Goal: Find specific page/section: Find specific page/section

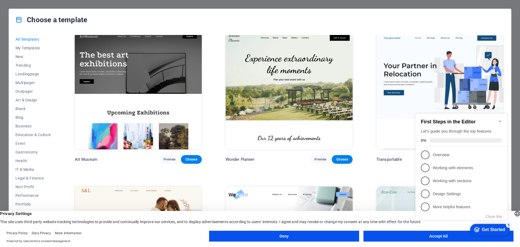
scroll to position [217, 0]
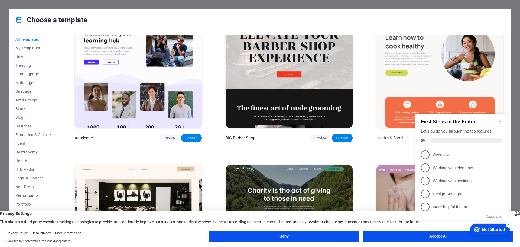
scroll to position [650, 0]
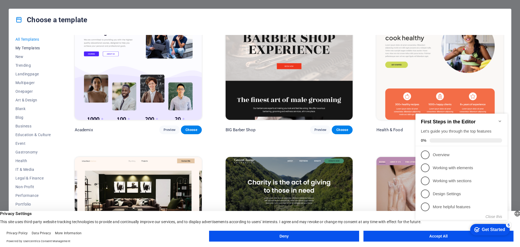
click at [25, 47] on span "My Templates" at bounding box center [32, 48] width 35 height 4
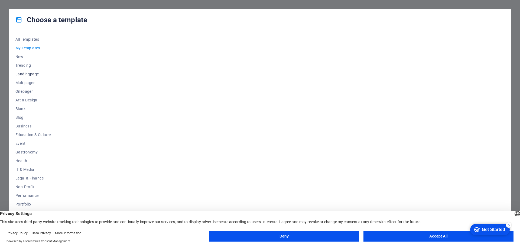
click at [27, 71] on button "Landingpage" at bounding box center [32, 74] width 35 height 9
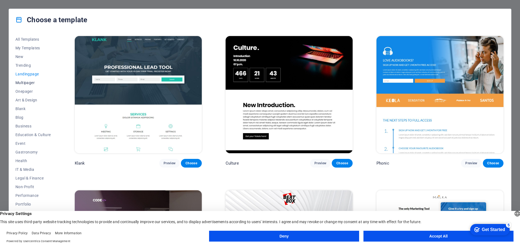
click at [29, 84] on span "Multipager" at bounding box center [32, 82] width 35 height 4
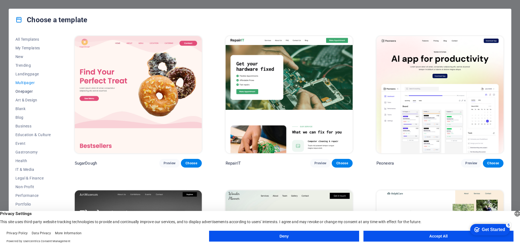
click at [26, 95] on button "Onepager" at bounding box center [32, 91] width 35 height 9
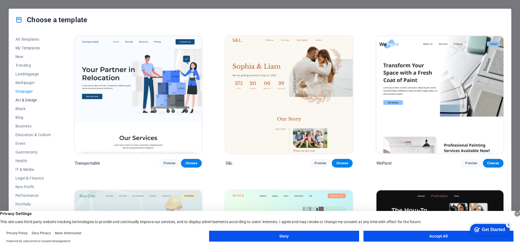
click at [26, 98] on span "Art & Design" at bounding box center [32, 100] width 35 height 4
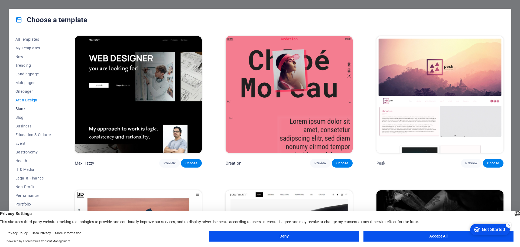
click at [24, 107] on span "Blank" at bounding box center [32, 108] width 35 height 4
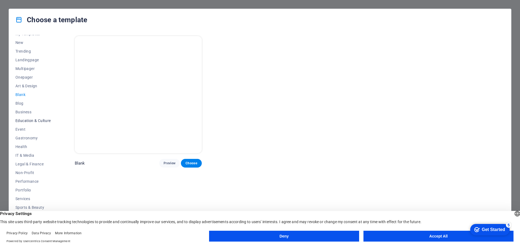
scroll to position [20, 0]
click at [27, 105] on span "Business" at bounding box center [32, 105] width 35 height 4
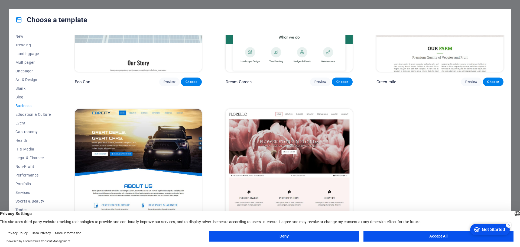
scroll to position [89, 0]
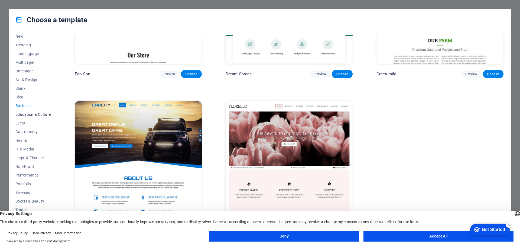
click at [22, 116] on span "Education & Culture" at bounding box center [32, 114] width 35 height 4
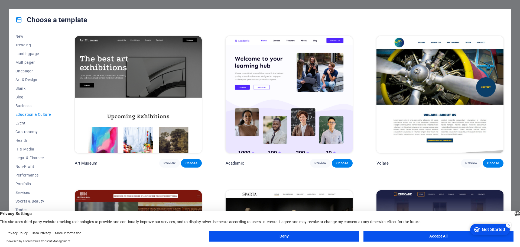
click at [22, 125] on span "Event" at bounding box center [32, 123] width 35 height 4
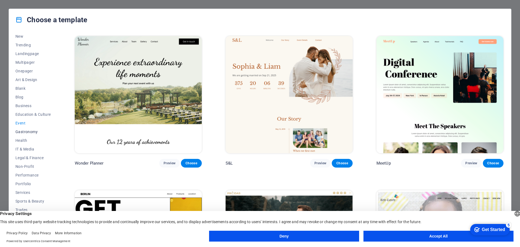
click at [25, 132] on span "Gastronomy" at bounding box center [32, 131] width 35 height 4
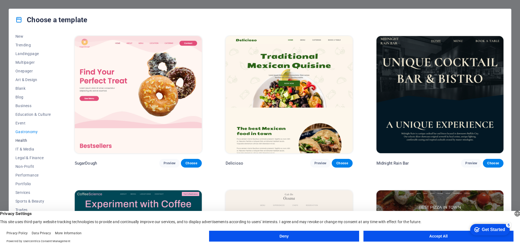
click at [28, 138] on span "Health" at bounding box center [32, 140] width 35 height 4
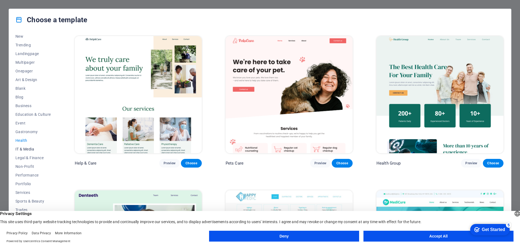
drag, startPoint x: 30, startPoint y: 149, endPoint x: 33, endPoint y: 151, distance: 4.4
click at [30, 149] on span "IT & Media" at bounding box center [32, 149] width 35 height 4
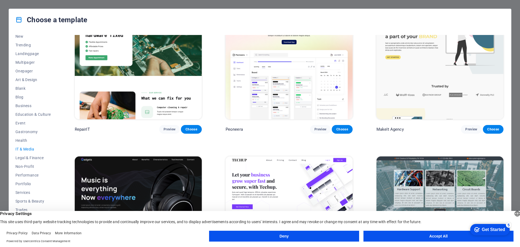
scroll to position [81, 0]
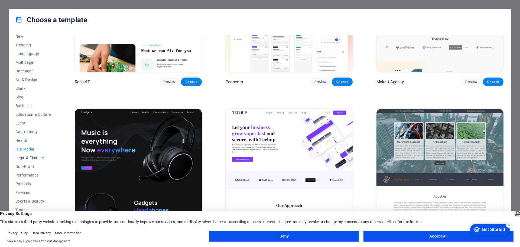
click at [32, 158] on span "Legal & Finance" at bounding box center [32, 157] width 35 height 4
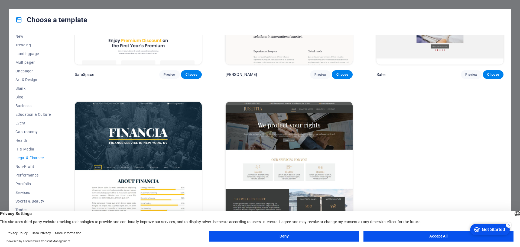
scroll to position [89, 0]
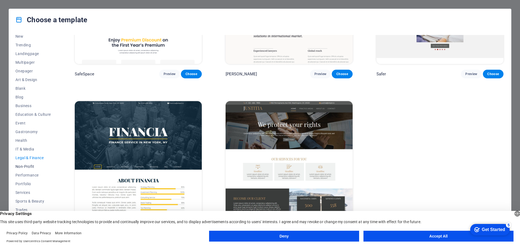
click at [26, 166] on span "Non-Profit" at bounding box center [32, 166] width 35 height 4
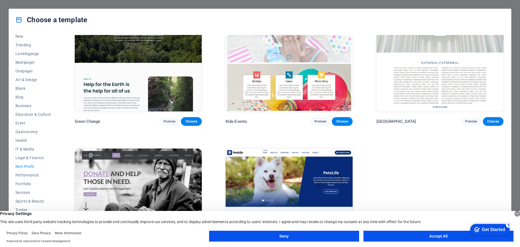
scroll to position [81, 0]
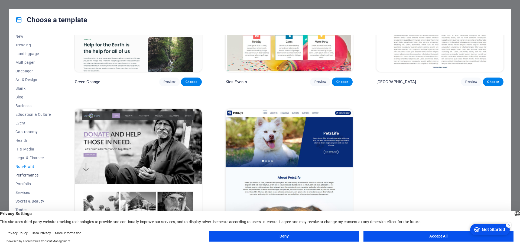
click at [33, 173] on span "Performance" at bounding box center [32, 175] width 35 height 4
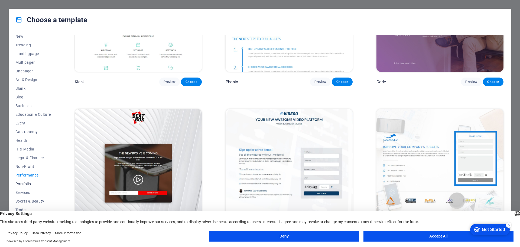
click at [22, 180] on button "Portfolio" at bounding box center [32, 183] width 35 height 9
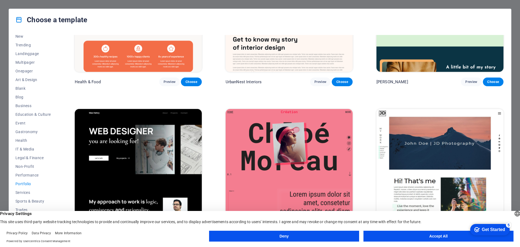
scroll to position [0, 0]
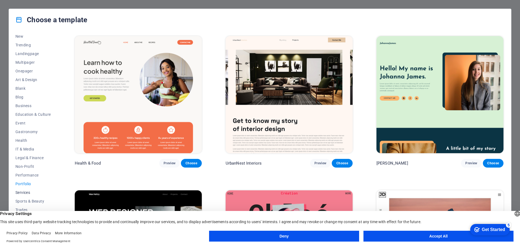
click at [24, 190] on button "Services" at bounding box center [32, 192] width 35 height 9
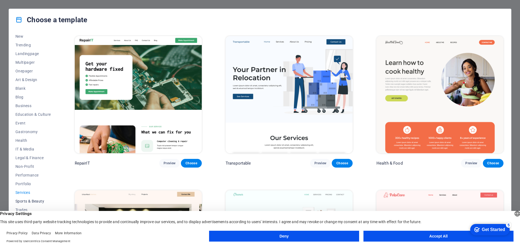
click at [27, 199] on span "Sports & Beauty" at bounding box center [32, 201] width 35 height 4
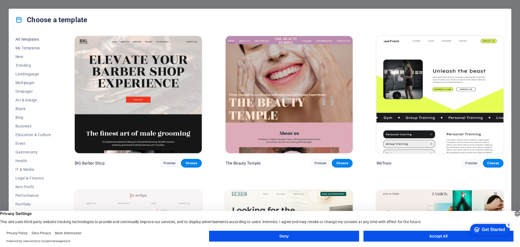
click at [23, 40] on span "All Templates" at bounding box center [32, 39] width 35 height 4
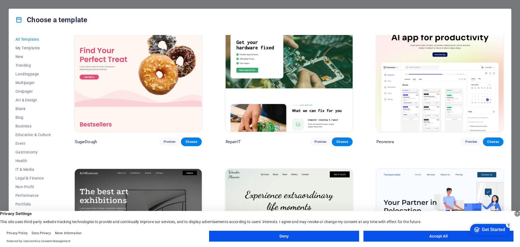
scroll to position [54, 0]
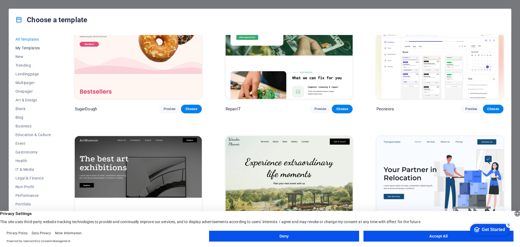
click at [30, 50] on span "My Templates" at bounding box center [32, 48] width 35 height 4
